Goal: Find specific page/section: Find specific page/section

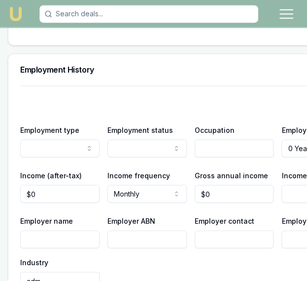
scroll to position [2202, 0]
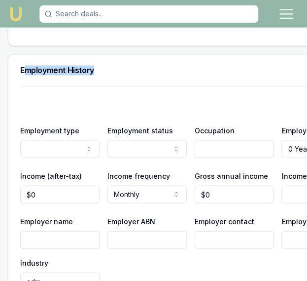
drag, startPoint x: 100, startPoint y: 53, endPoint x: 26, endPoint y: 49, distance: 74.6
click at [26, 54] on div "Employment History" at bounding box center [190, 70] width 365 height 32
drag, startPoint x: 20, startPoint y: 55, endPoint x: 104, endPoint y: 57, distance: 84.4
click at [104, 57] on div "Employment History" at bounding box center [190, 70] width 365 height 32
copy h3 "Employment History"
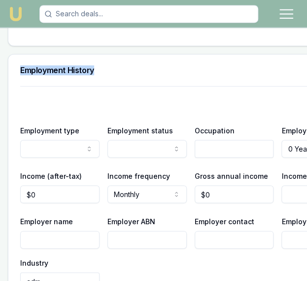
copy h3 "Employment History"
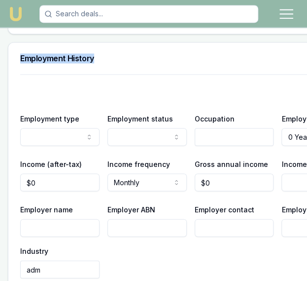
scroll to position [2214, 0]
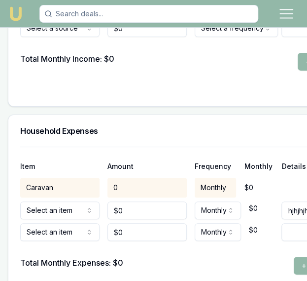
scroll to position [2726, 0]
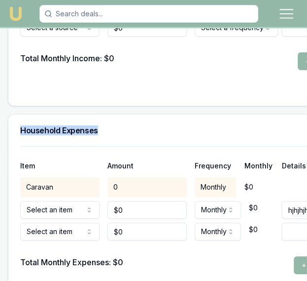
drag, startPoint x: 100, startPoint y: 115, endPoint x: 18, endPoint y: 117, distance: 82.0
click at [18, 117] on div "Household Expenses" at bounding box center [190, 131] width 365 height 32
